Goal: Task Accomplishment & Management: Use online tool/utility

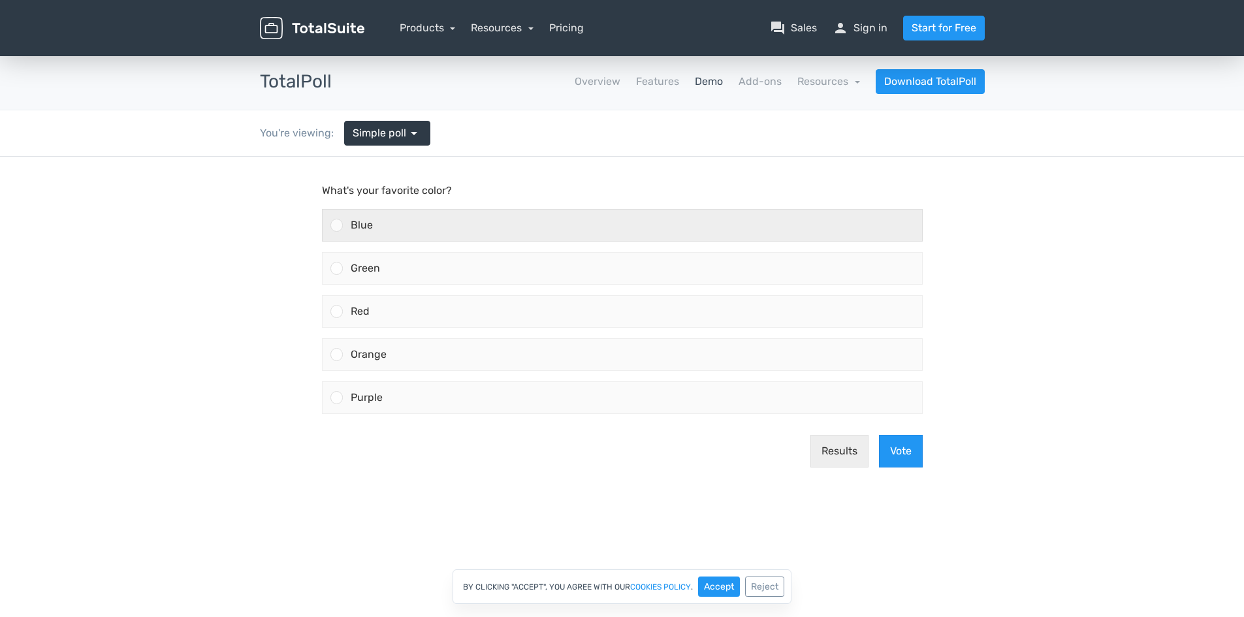
click at [336, 222] on div at bounding box center [336, 225] width 12 height 12
click at [336, 225] on input "Blue" at bounding box center [336, 225] width 0 height 0
click at [336, 222] on icon at bounding box center [336, 224] width 7 height 7
click at [336, 225] on input "Blue" at bounding box center [336, 225] width 0 height 0
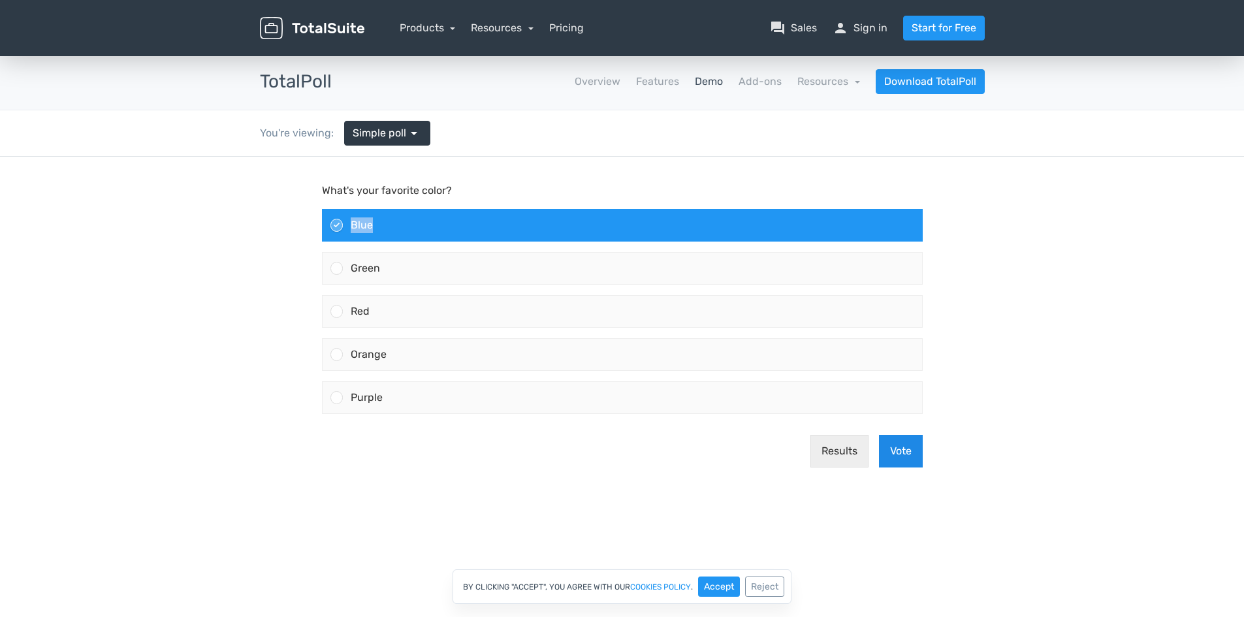
click at [912, 445] on button "Vote" at bounding box center [901, 451] width 44 height 33
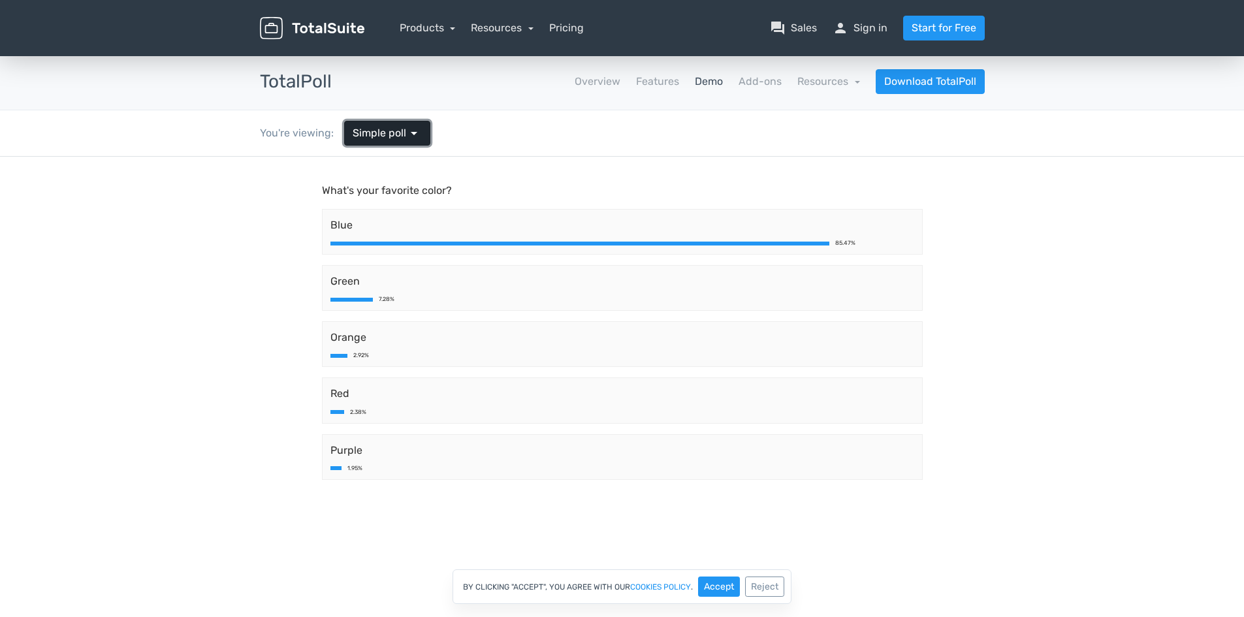
click at [415, 133] on span "arrow_drop_down" at bounding box center [414, 133] width 16 height 16
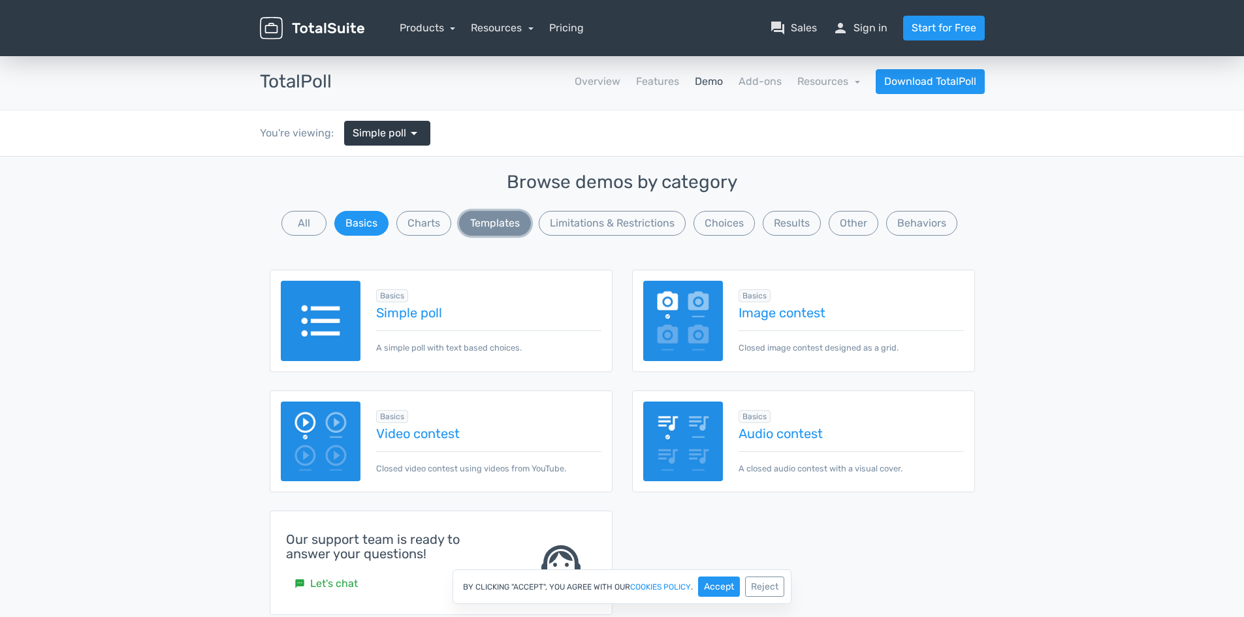
click at [499, 217] on button "Templates" at bounding box center [495, 223] width 72 height 25
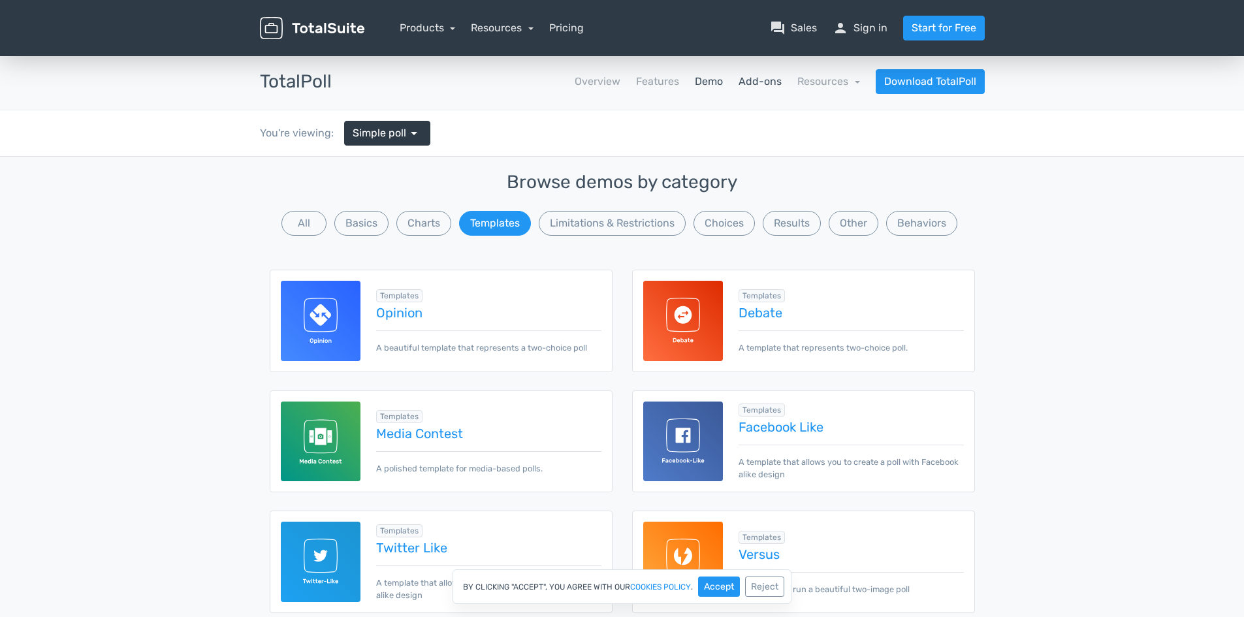
click at [750, 79] on link "Add-ons" at bounding box center [759, 82] width 43 height 16
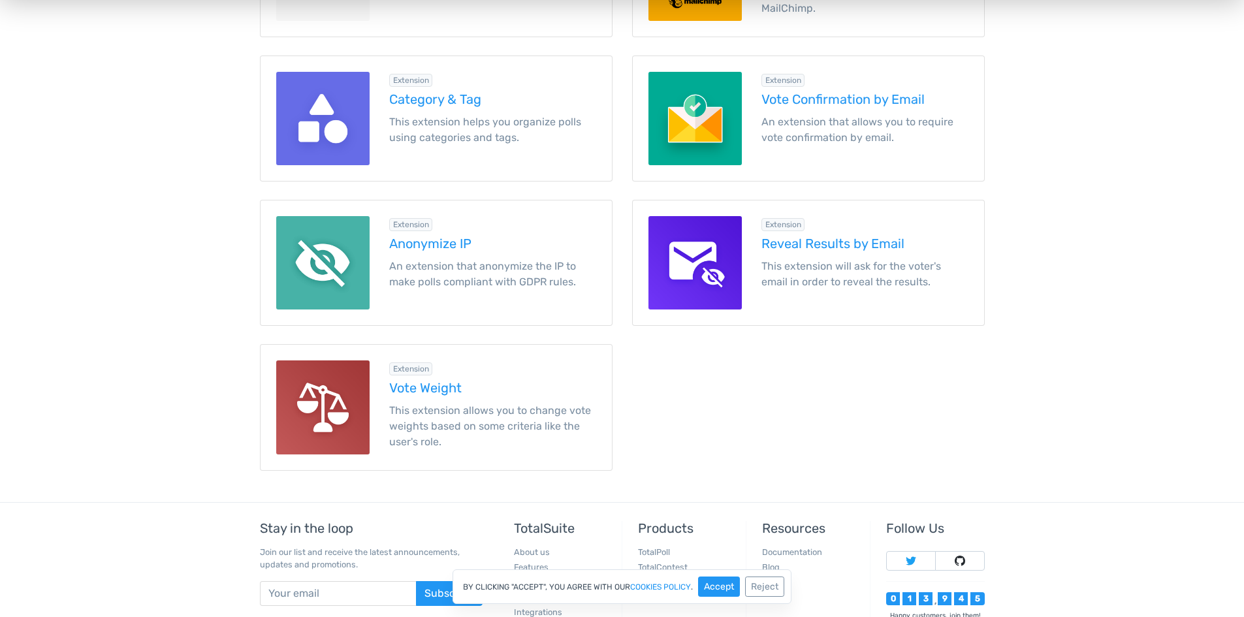
scroll to position [1698, 0]
